Goal: Task Accomplishment & Management: Manage account settings

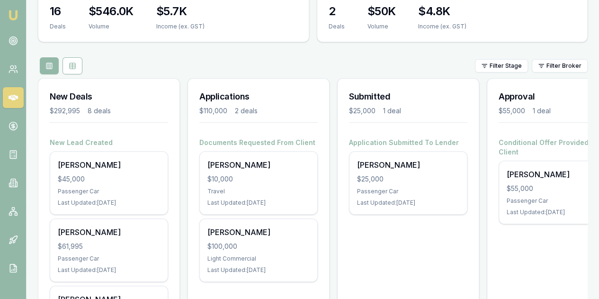
scroll to position [142, 0]
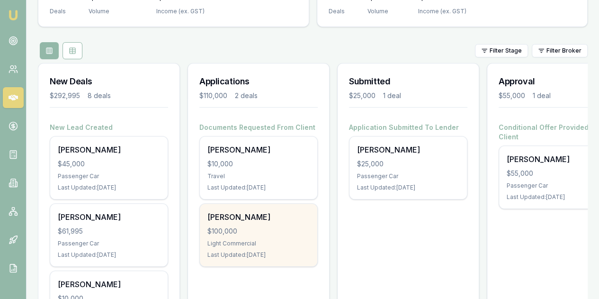
click at [288, 226] on div "$100,000" at bounding box center [258, 230] width 102 height 9
click at [267, 204] on div "John Sudholz $100,000 Light Commercial Last Updated: 2 days ago" at bounding box center [258, 235] width 117 height 63
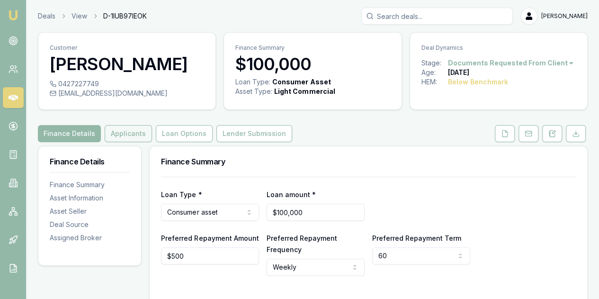
click at [128, 131] on button "Applicants" at bounding box center [128, 133] width 47 height 17
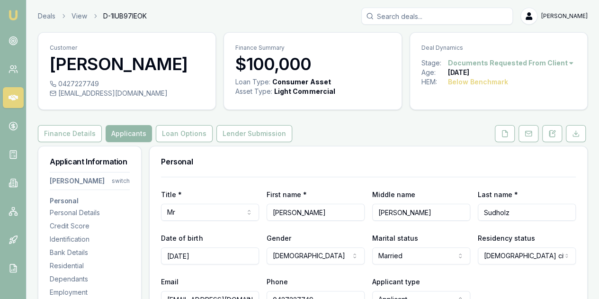
scroll to position [95, 0]
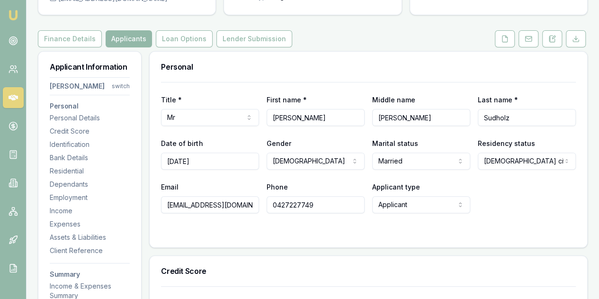
drag, startPoint x: 428, startPoint y: 113, endPoint x: 369, endPoint y: 116, distance: 59.3
click at [369, 118] on div "Title * Mr Mr Mrs Miss Ms Dr Prof First name * John Middle name KENDALL Last na…" at bounding box center [368, 110] width 415 height 32
drag, startPoint x: 520, startPoint y: 119, endPoint x: 479, endPoint y: 116, distance: 41.4
click at [479, 116] on input "Sudholz" at bounding box center [527, 117] width 98 height 17
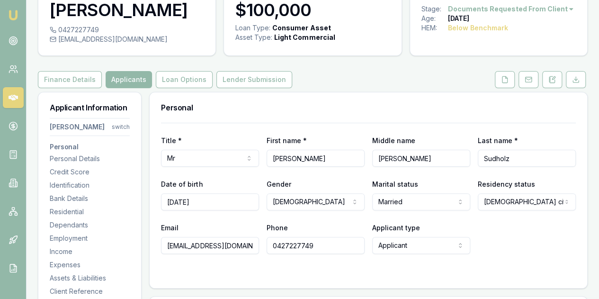
scroll to position [0, 0]
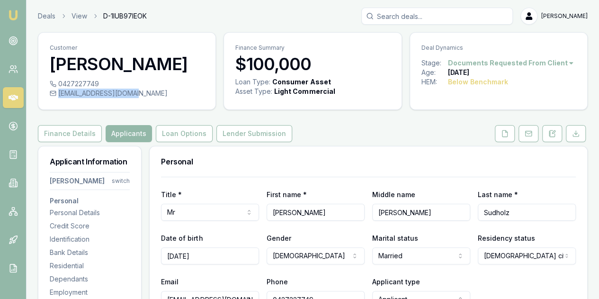
drag, startPoint x: 140, startPoint y: 92, endPoint x: 134, endPoint y: 94, distance: 7.0
click at [134, 94] on div "johnsudholz@gmail.com" at bounding box center [127, 93] width 154 height 9
copy div "johnsudholz@gmail.com"
click at [98, 84] on div "0427227749" at bounding box center [127, 83] width 154 height 9
copy div "0427227749"
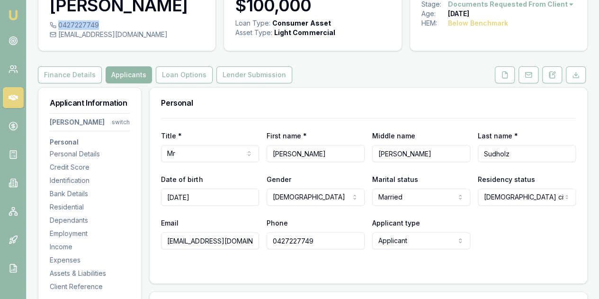
scroll to position [142, 0]
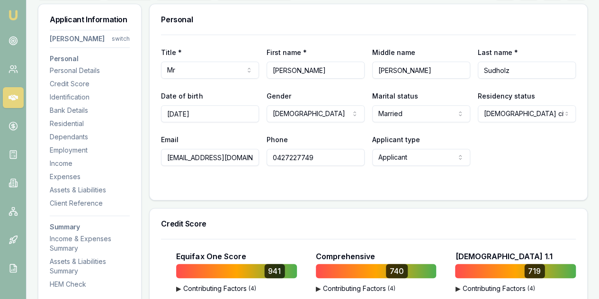
drag, startPoint x: 210, startPoint y: 110, endPoint x: 162, endPoint y: 111, distance: 48.3
click at [161, 111] on input "12/12/1969" at bounding box center [210, 113] width 98 height 17
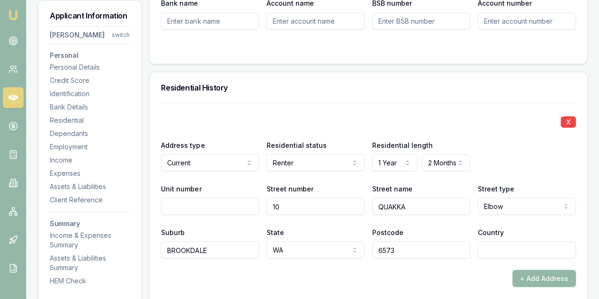
scroll to position [853, 0]
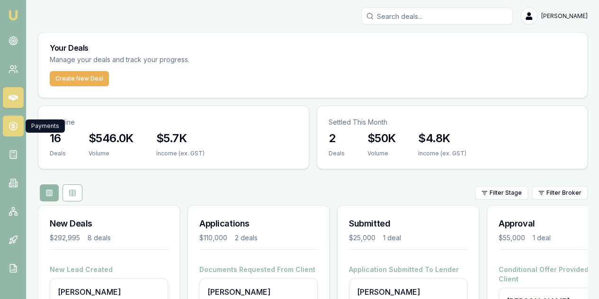
click at [16, 122] on icon at bounding box center [13, 125] width 9 height 9
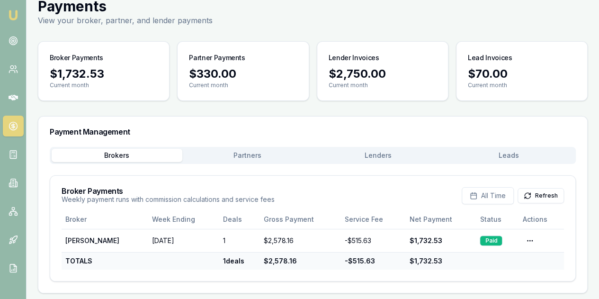
scroll to position [35, 0]
click at [373, 87] on p "Current month" at bounding box center [383, 85] width 108 height 8
drag, startPoint x: 158, startPoint y: 2, endPoint x: 247, endPoint y: 135, distance: 160.6
click at [247, 135] on div "Payment Management" at bounding box center [312, 131] width 549 height 30
click at [12, 180] on icon at bounding box center [13, 182] width 9 height 9
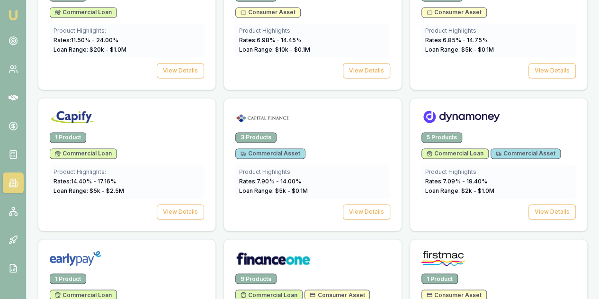
scroll to position [711, 0]
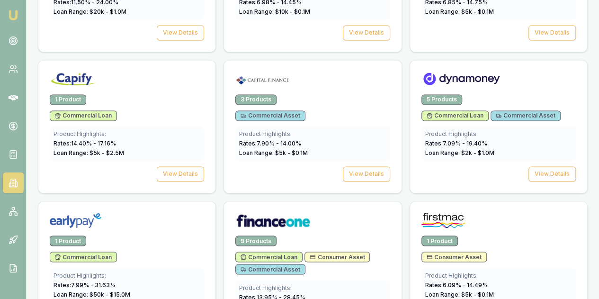
click at [422, 235] on div "1 Product" at bounding box center [499, 240] width 154 height 10
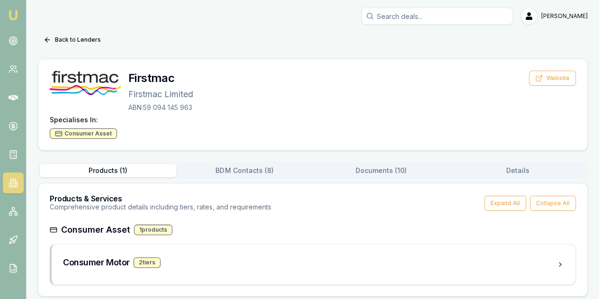
scroll to position [4, 0]
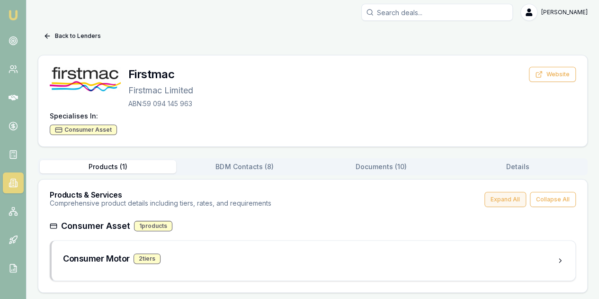
click at [512, 201] on button "Expand All" at bounding box center [506, 199] width 42 height 15
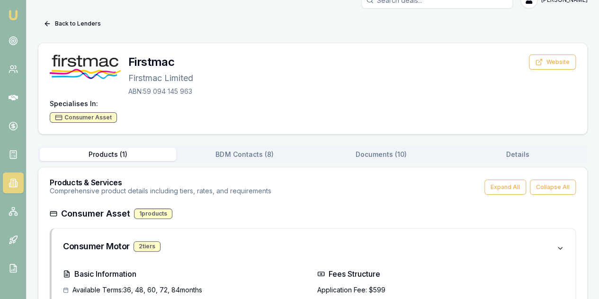
scroll to position [15, 0]
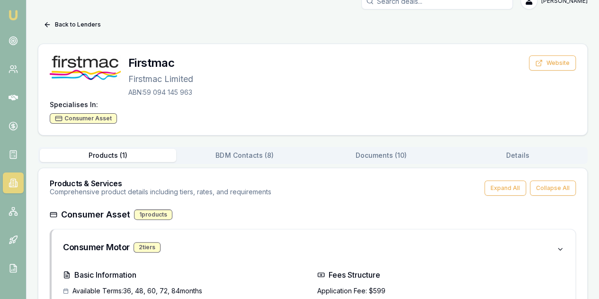
click at [380, 154] on button "Documents ( 10 )" at bounding box center [381, 155] width 136 height 13
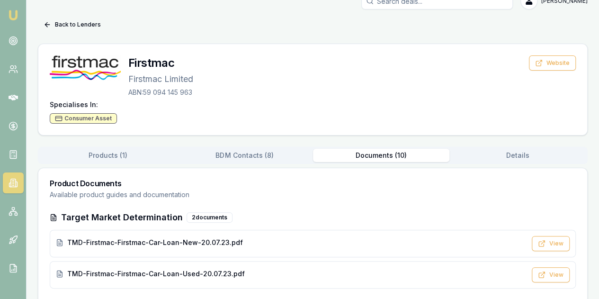
scroll to position [0, 0]
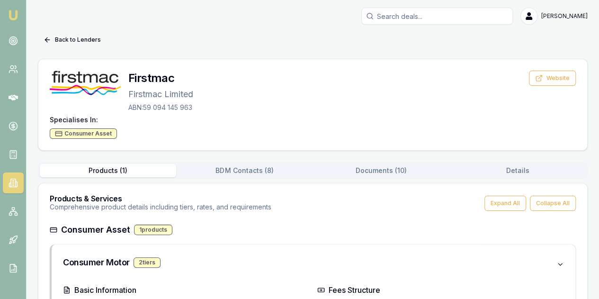
click at [101, 167] on button "Products ( 1 )" at bounding box center [108, 170] width 136 height 13
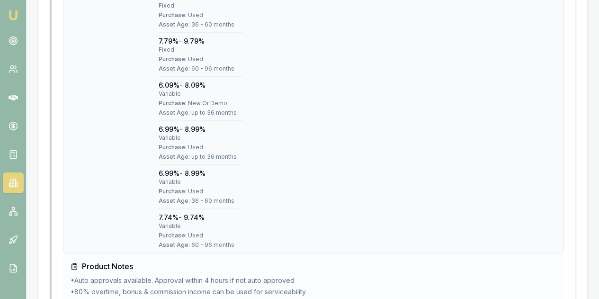
scroll to position [536, 0]
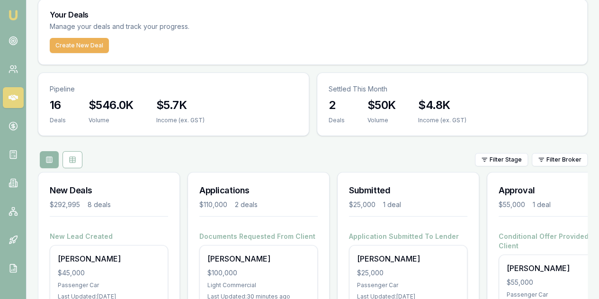
scroll to position [95, 0]
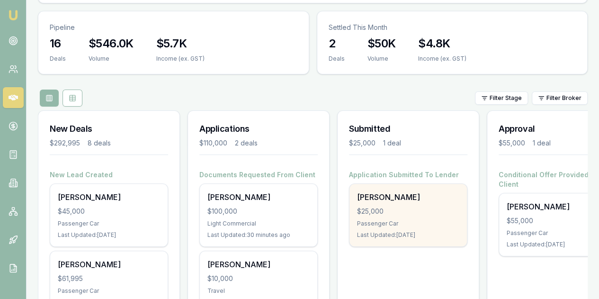
click at [401, 207] on div "$25,000" at bounding box center [408, 211] width 102 height 9
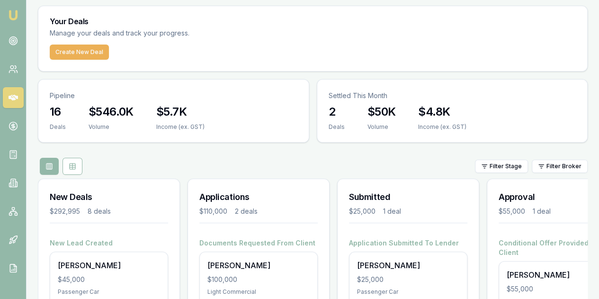
scroll to position [0, 0]
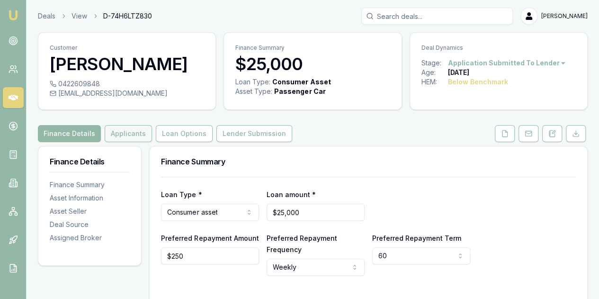
click at [124, 135] on button "Applicants" at bounding box center [128, 133] width 47 height 17
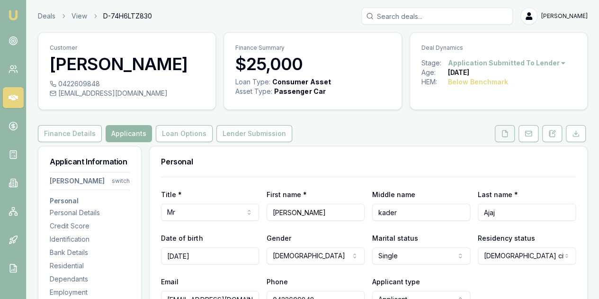
click at [507, 132] on polyline at bounding box center [506, 131] width 2 height 2
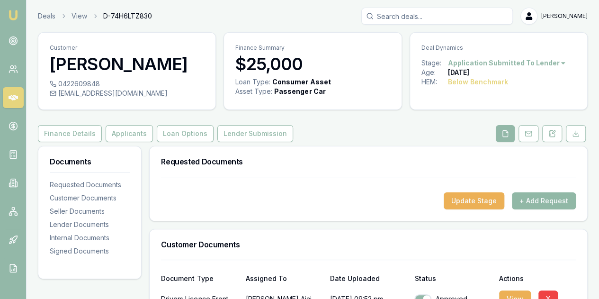
click at [533, 198] on button "+ Add Request" at bounding box center [544, 200] width 64 height 17
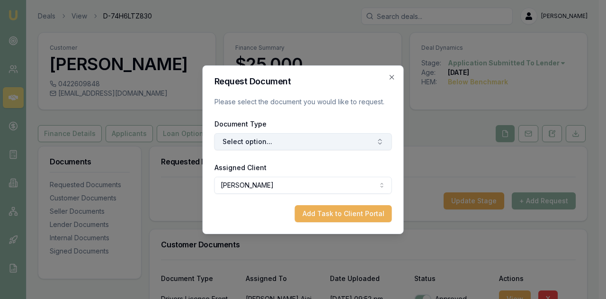
click at [255, 142] on button "Select option..." at bounding box center [304, 141] width 178 height 17
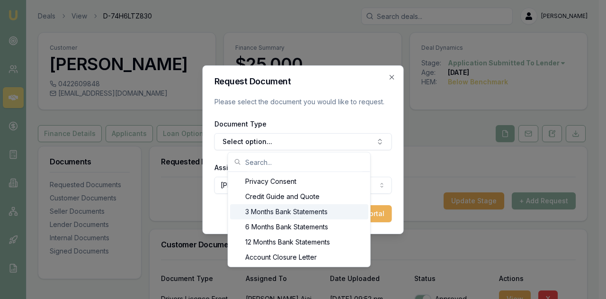
click at [262, 212] on div "3 Months Bank Statements" at bounding box center [299, 211] width 138 height 15
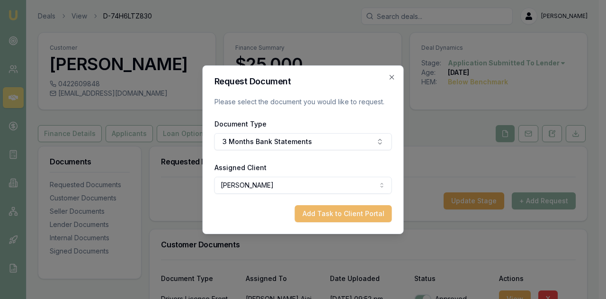
click at [338, 215] on button "Add Task to Client Portal" at bounding box center [343, 213] width 97 height 17
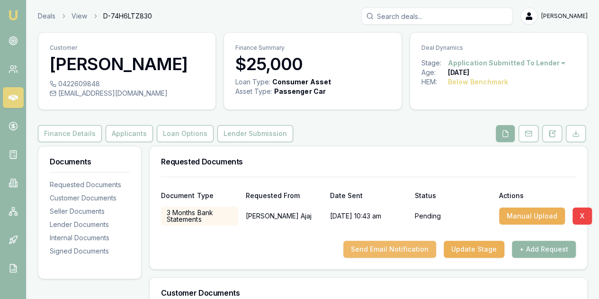
click at [387, 246] on button "Send Email Notification" at bounding box center [389, 249] width 93 height 17
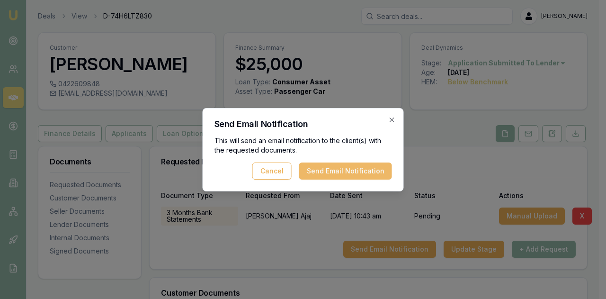
click at [349, 169] on button "Send Email Notification" at bounding box center [345, 170] width 93 height 17
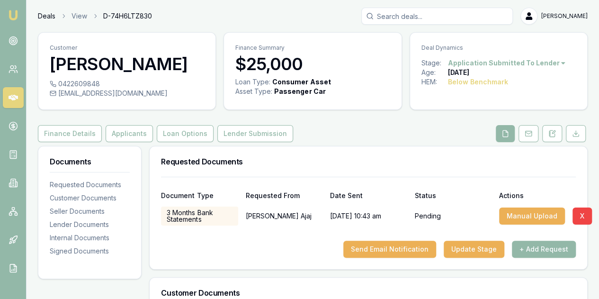
click at [45, 12] on link "Deals" at bounding box center [47, 15] width 18 height 9
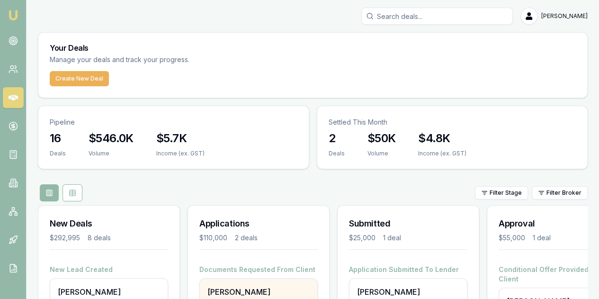
scroll to position [47, 0]
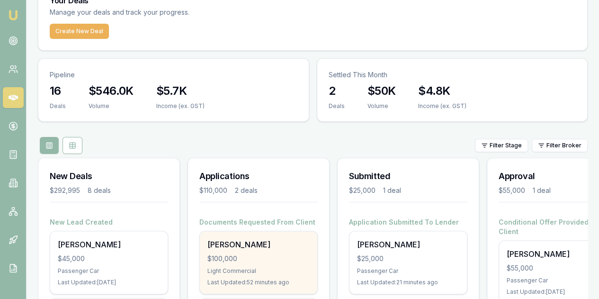
click at [282, 231] on div "John Sudholz $100,000 Light Commercial Last Updated: 52 minutes ago" at bounding box center [258, 262] width 117 height 63
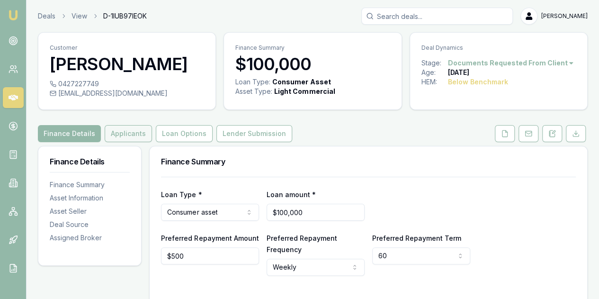
click at [117, 133] on button "Applicants" at bounding box center [128, 133] width 47 height 17
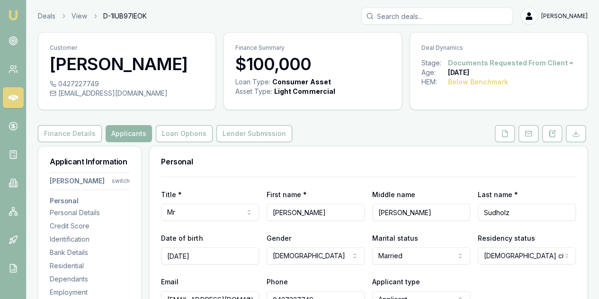
drag, startPoint x: 411, startPoint y: 213, endPoint x: 370, endPoint y: 210, distance: 41.3
click at [370, 210] on div "Title * Mr Mr Mrs Miss Ms Dr Prof First name * John Middle name KENDALL Last na…" at bounding box center [368, 205] width 415 height 32
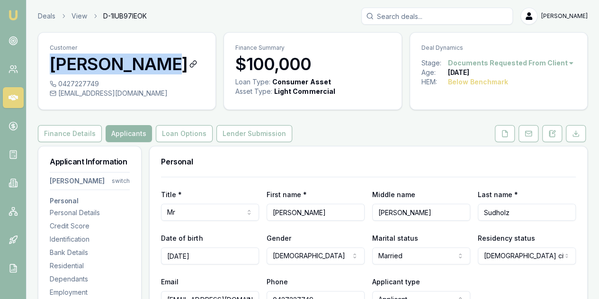
drag, startPoint x: 54, startPoint y: 63, endPoint x: 155, endPoint y: 72, distance: 102.3
click at [155, 72] on h3 "[PERSON_NAME]" at bounding box center [127, 63] width 154 height 19
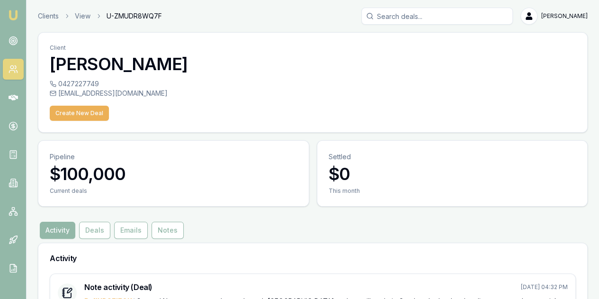
drag, startPoint x: 151, startPoint y: 67, endPoint x: 127, endPoint y: 64, distance: 23.4
drag, startPoint x: 127, startPoint y: 64, endPoint x: 158, endPoint y: 60, distance: 31.1
click at [158, 60] on h3 "[PERSON_NAME]" at bounding box center [313, 63] width 526 height 19
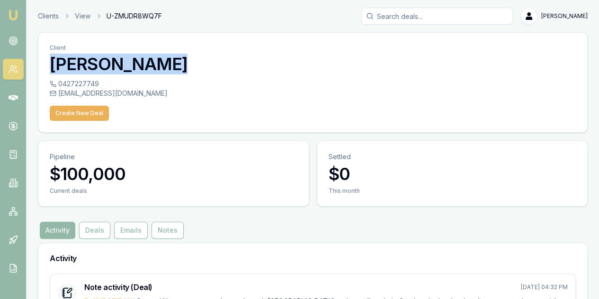
drag, startPoint x: 158, startPoint y: 60, endPoint x: 72, endPoint y: 57, distance: 85.8
click at [72, 57] on h3 "[PERSON_NAME]" at bounding box center [313, 63] width 526 height 19
copy h3 "[PERSON_NAME]"
click at [12, 13] on img at bounding box center [13, 14] width 11 height 11
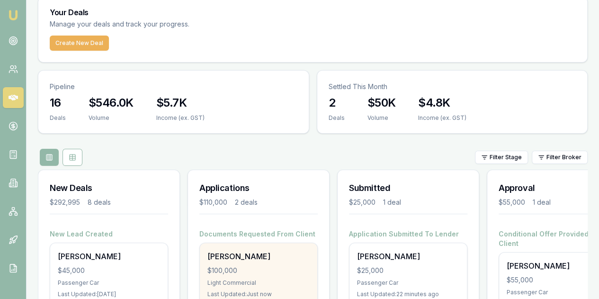
scroll to position [47, 0]
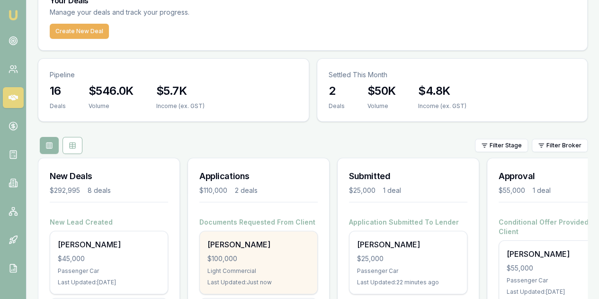
click at [270, 254] on div "$100,000" at bounding box center [258, 258] width 102 height 9
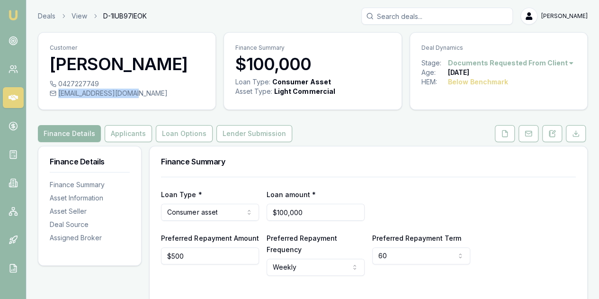
drag, startPoint x: 58, startPoint y: 93, endPoint x: 132, endPoint y: 95, distance: 73.9
click at [132, 95] on div "[EMAIL_ADDRESS][DOMAIN_NAME]" at bounding box center [127, 93] width 154 height 9
copy div "[EMAIL_ADDRESS][DOMAIN_NAME]"
click at [97, 82] on div "0427227749" at bounding box center [127, 83] width 154 height 9
copy div "0427227749"
